Goal: Task Accomplishment & Management: Manage account settings

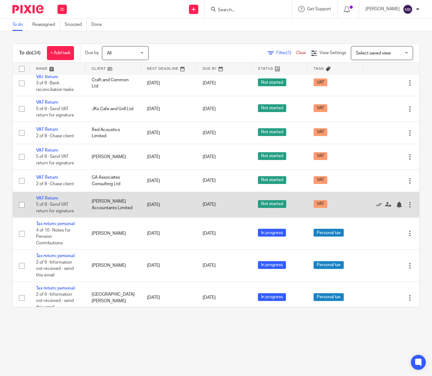
scroll to position [198, 0]
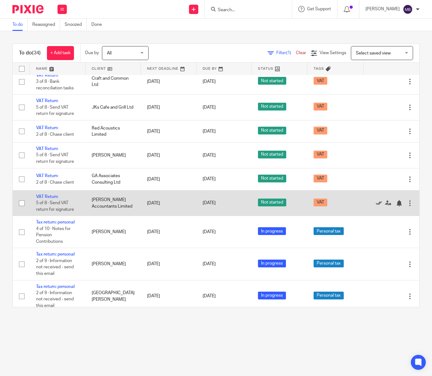
click at [381, 206] on icon at bounding box center [379, 203] width 6 height 6
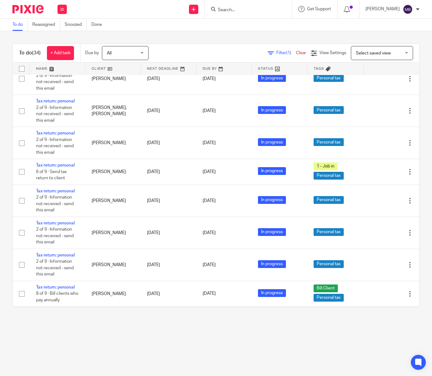
scroll to position [460, 0]
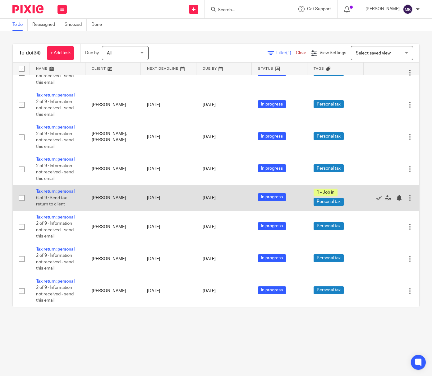
click at [70, 194] on link "Tax return: personal" at bounding box center [55, 191] width 39 height 4
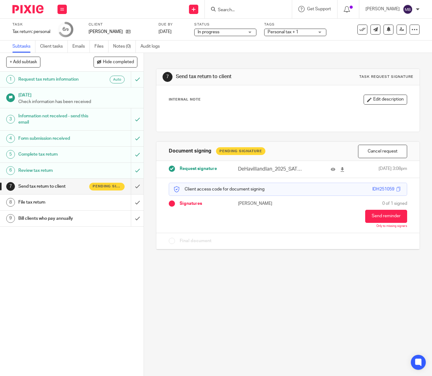
click at [302, 33] on span "Personal tax + 1" at bounding box center [291, 32] width 47 height 7
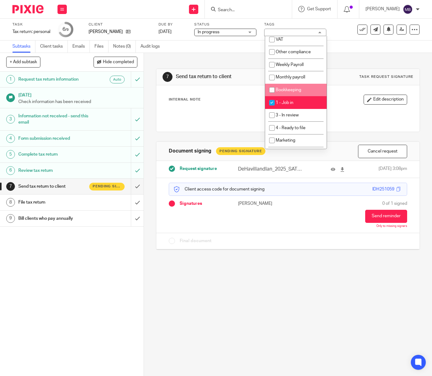
scroll to position [126, 0]
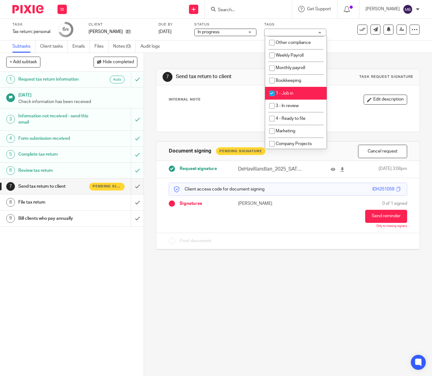
click at [270, 97] on input "checkbox" at bounding box center [272, 93] width 12 height 12
checkbox input "false"
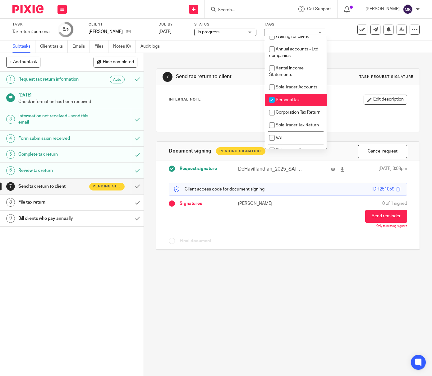
scroll to position [0, 0]
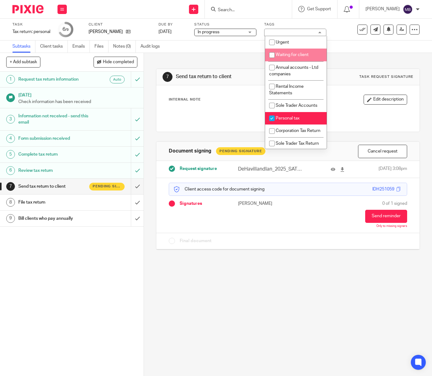
click at [272, 54] on input "checkbox" at bounding box center [272, 55] width 12 height 12
checkbox input "true"
click at [249, 59] on div "7 Send tax return to client Task request signature Internal Note Edit descripti…" at bounding box center [288, 154] width 264 height 203
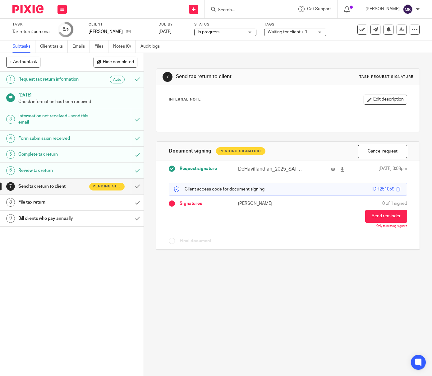
click at [25, 8] on img at bounding box center [27, 9] width 31 height 8
